Goal: Obtain resource: Download file/media

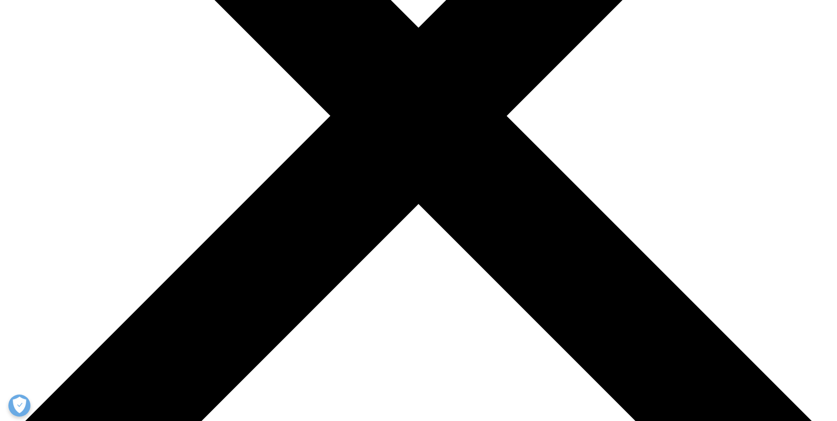
scroll to position [320, 0]
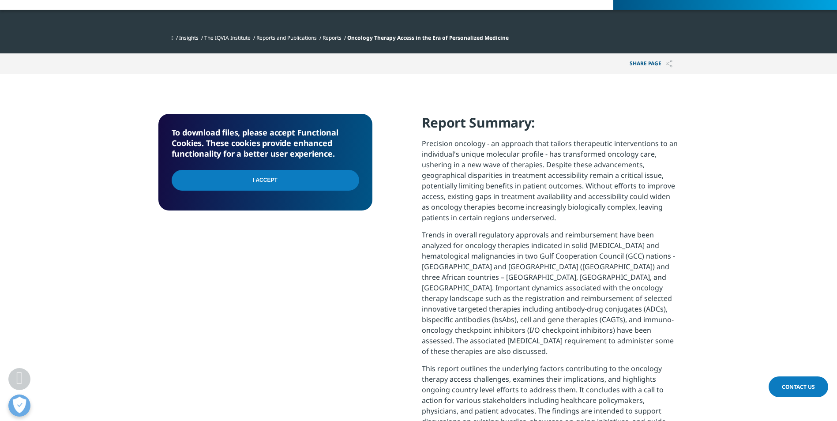
click at [253, 177] on input "I Accept" at bounding box center [265, 180] width 187 height 21
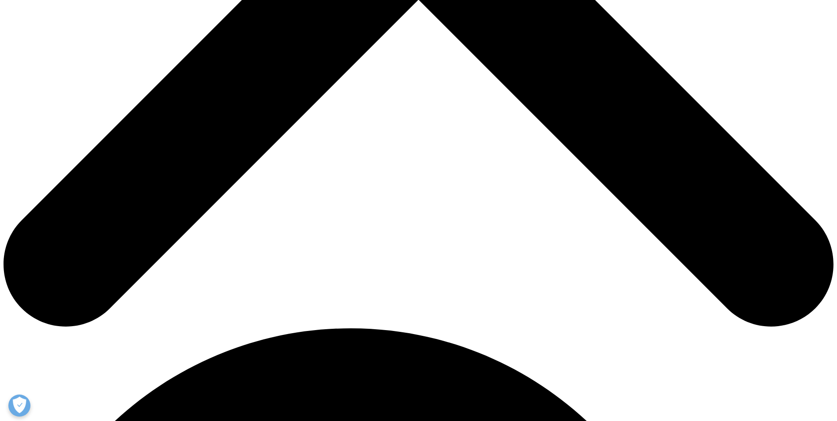
scroll to position [519, 0]
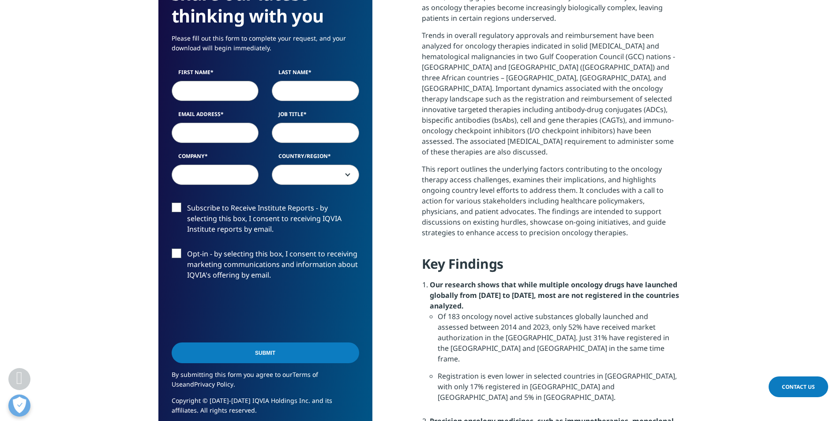
click at [204, 94] on input "First Name" at bounding box center [215, 91] width 87 height 20
type input "Emad"
type input "Samir"
type input "emad.samir@servier.com"
type input "Servier"
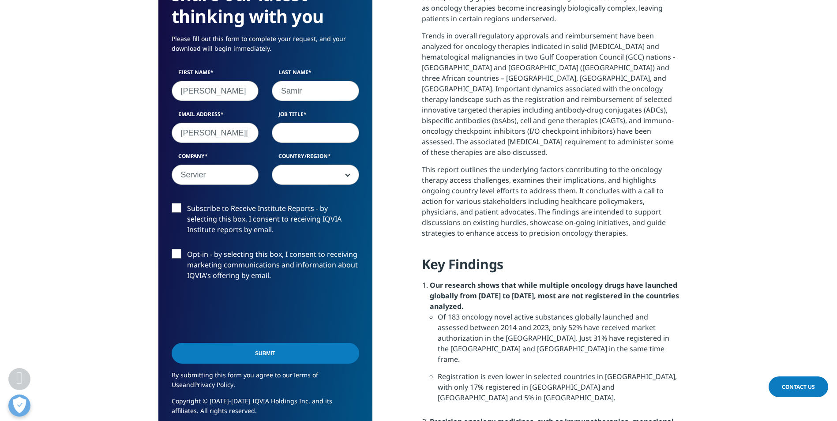
select select "Egypt"
click at [285, 131] on input "Job Title" at bounding box center [315, 133] width 87 height 20
type input "Business Excellence director"
click at [177, 208] on label "Subscribe to Receive Institute Reports - by selecting this box, I consent to re…" at bounding box center [265, 221] width 187 height 37
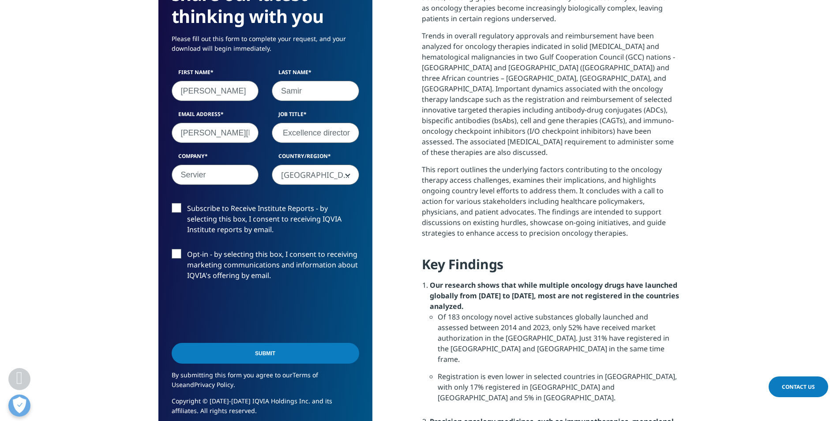
click at [187, 203] on input "Subscribe to Receive Institute Reports - by selecting this box, I consent to re…" at bounding box center [187, 203] width 0 height 0
click at [180, 252] on label "Opt-in - by selecting this box, I consent to receiving marketing communications…" at bounding box center [265, 267] width 187 height 37
click at [187, 249] on input "Opt-in - by selecting this box, I consent to receiving marketing communications…" at bounding box center [187, 249] width 0 height 0
click at [230, 356] on input "Submit" at bounding box center [265, 353] width 187 height 21
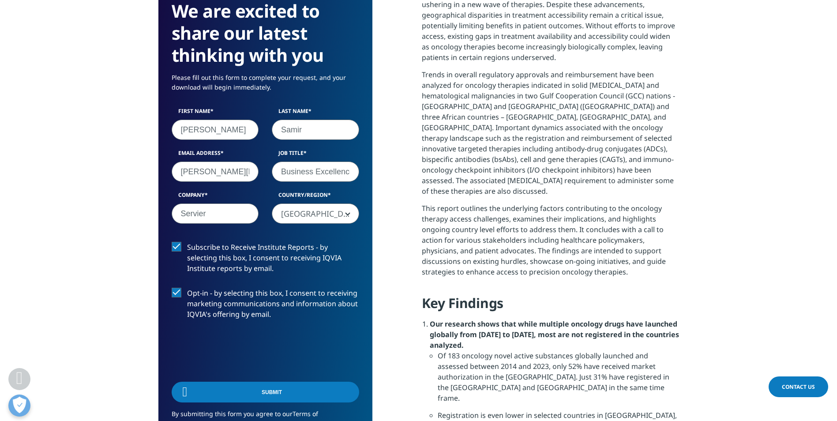
scroll to position [65, 214]
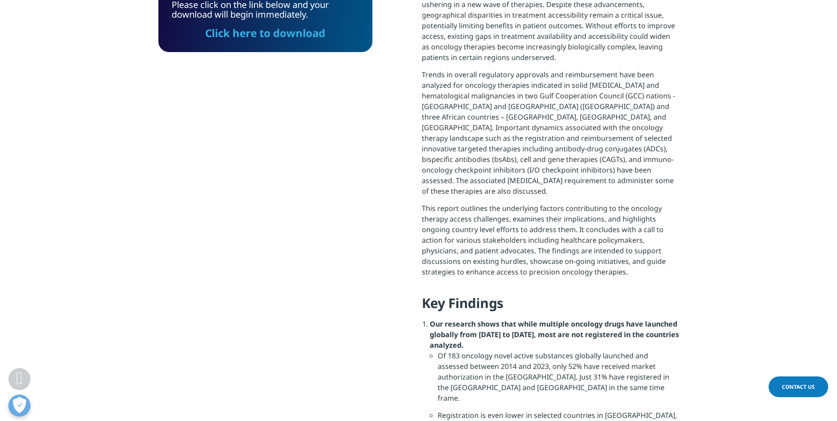
click at [279, 31] on link "Click here to download" at bounding box center [265, 33] width 120 height 15
